Goal: Task Accomplishment & Management: Manage account settings

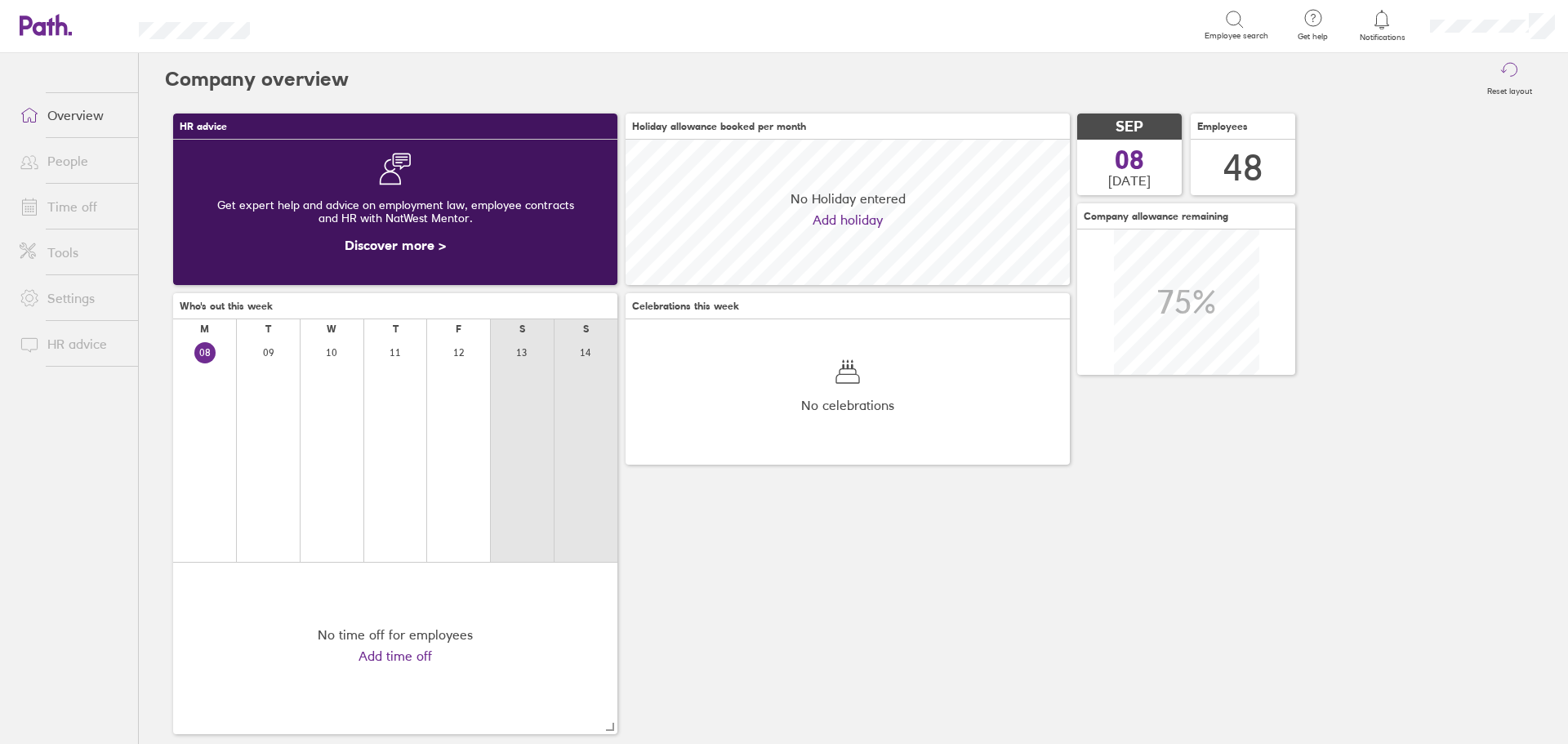
scroll to position [145, 444]
click at [70, 207] on link "Time off" at bounding box center [72, 206] width 132 height 32
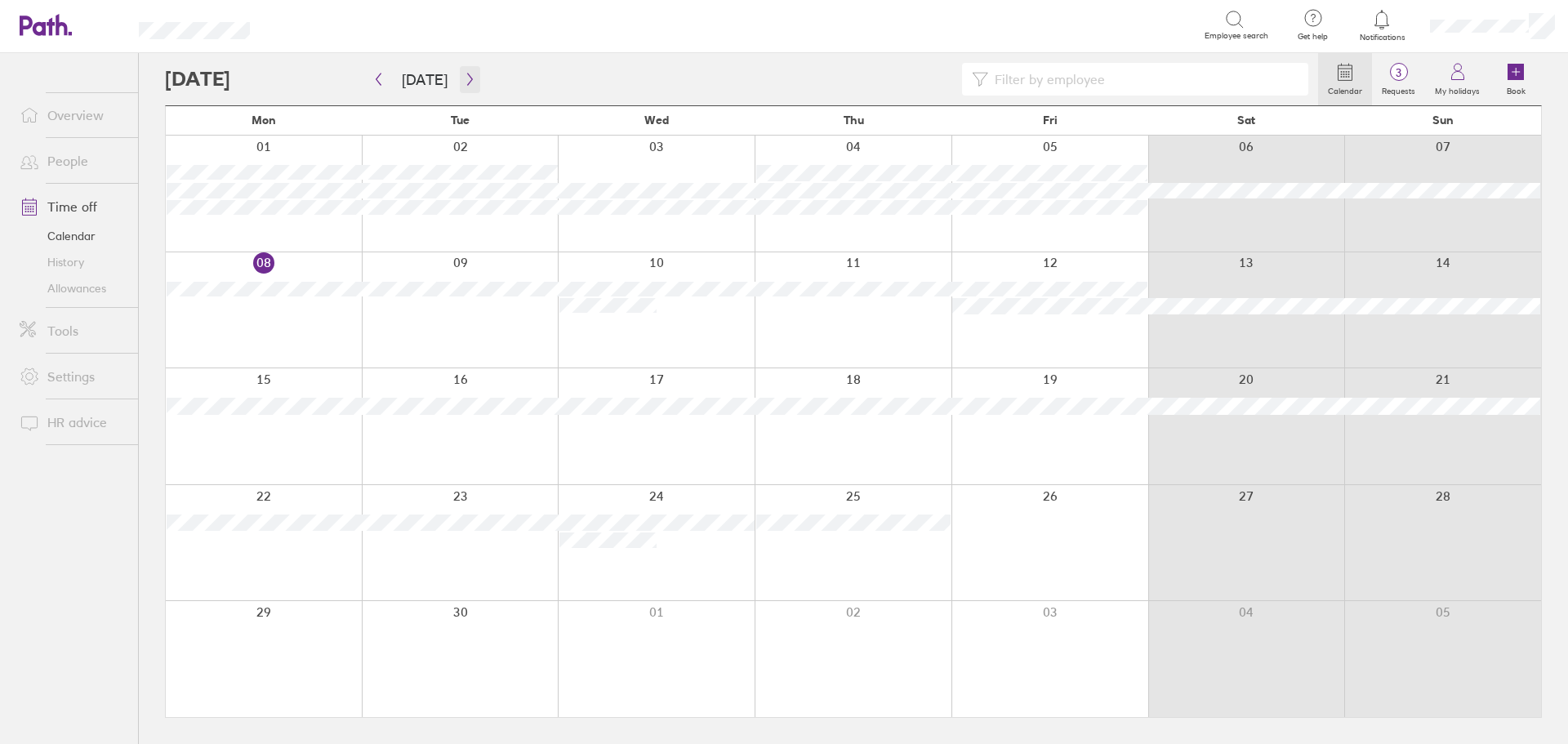
click at [469, 82] on icon "button" at bounding box center [470, 79] width 13 height 13
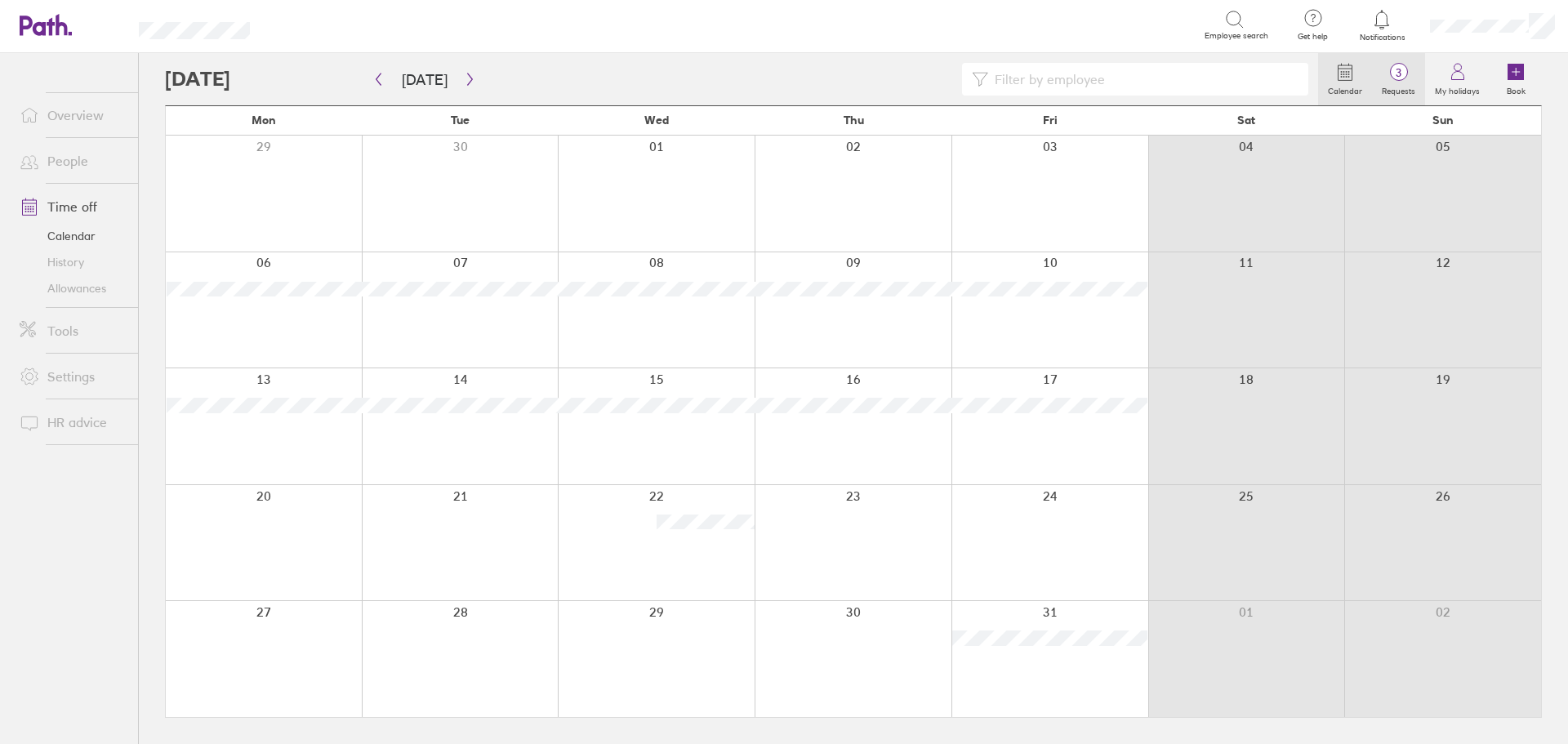
click at [1394, 69] on span "3" at bounding box center [1398, 73] width 53 height 13
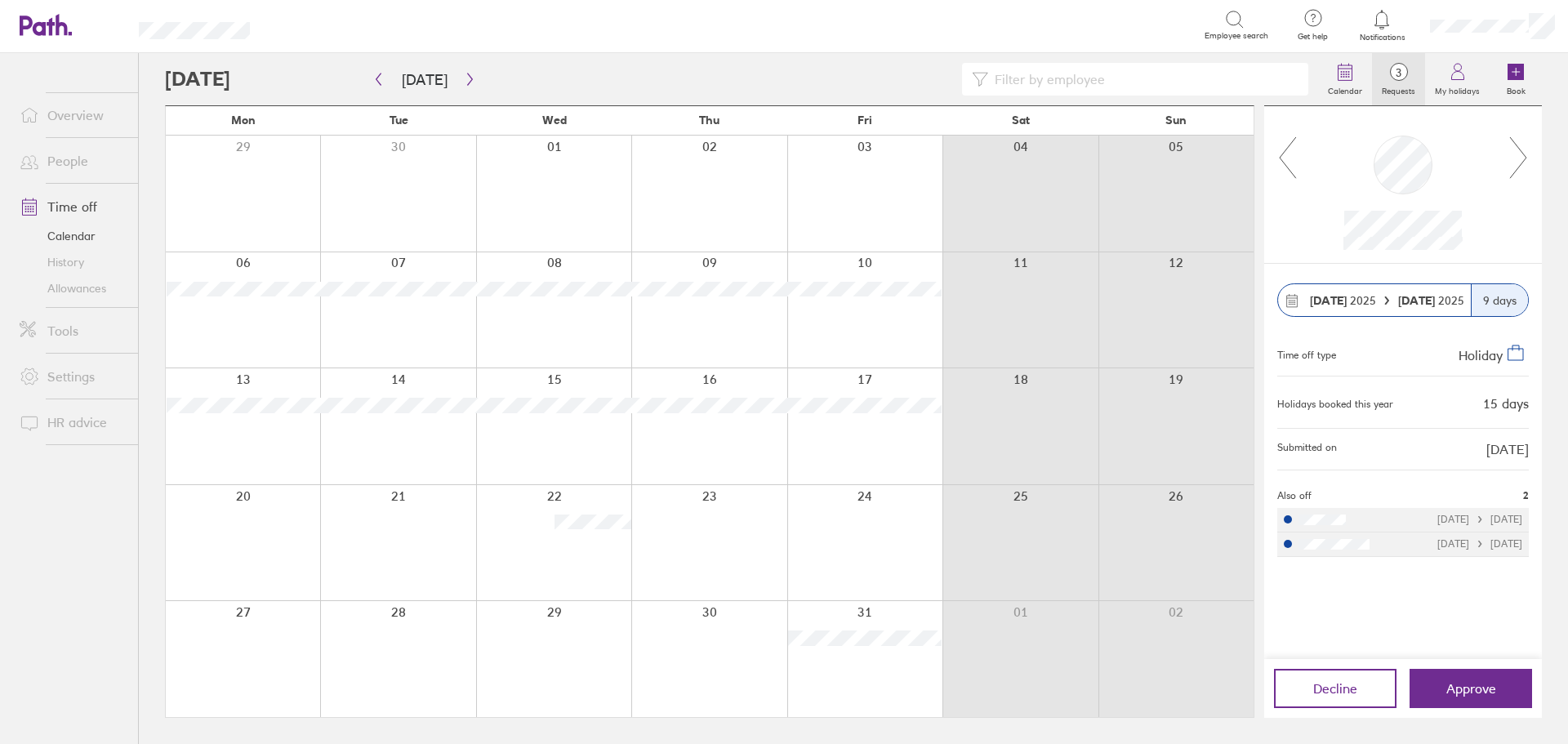
click at [1516, 152] on icon at bounding box center [1518, 157] width 21 height 44
click at [1521, 152] on icon at bounding box center [1518, 157] width 21 height 44
click at [383, 78] on icon "button" at bounding box center [379, 79] width 13 height 13
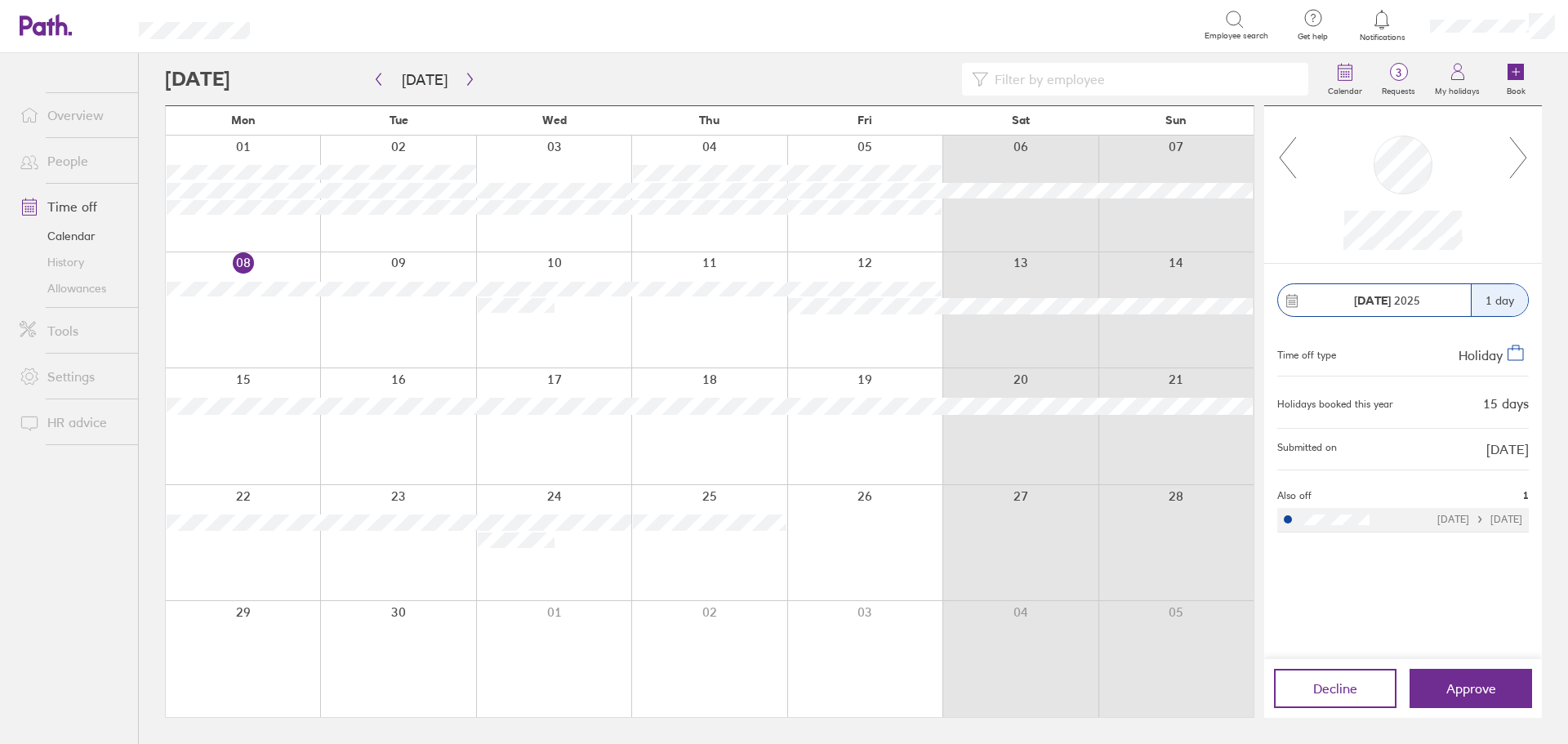
click at [705, 60] on div "Calendar 3 Requests My holidays Book" at bounding box center [853, 79] width 1377 height 52
